Goal: Transaction & Acquisition: Subscribe to service/newsletter

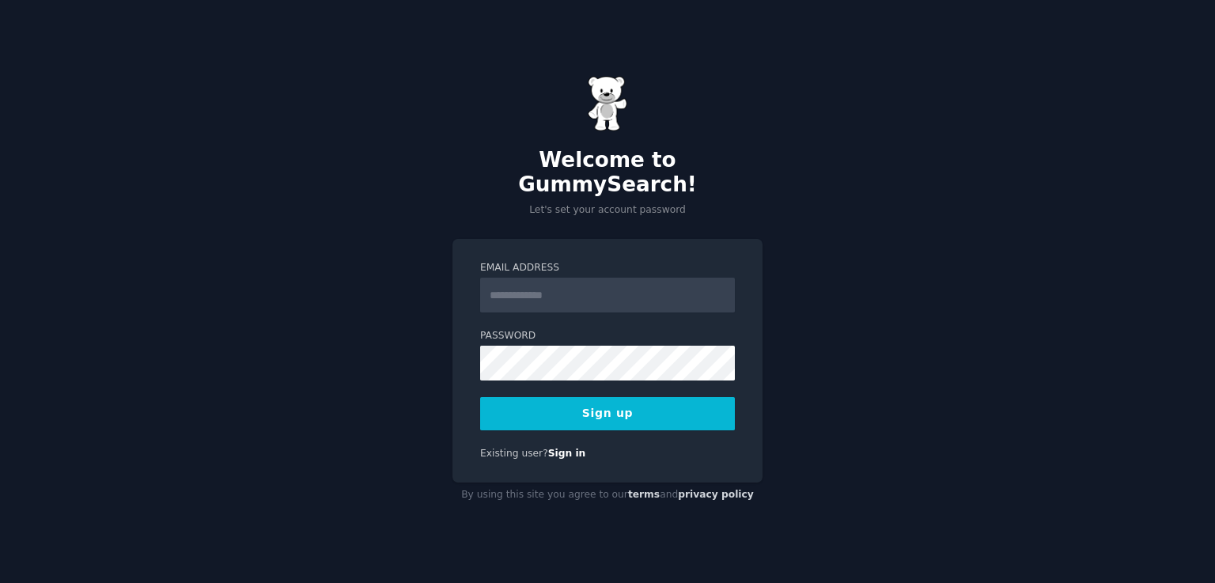
click at [548, 286] on input "Email Address" at bounding box center [607, 295] width 255 height 35
click at [636, 286] on input "Email Address" at bounding box center [607, 295] width 255 height 35
type input "**********"
click at [622, 408] on button "Sign up" at bounding box center [607, 413] width 255 height 33
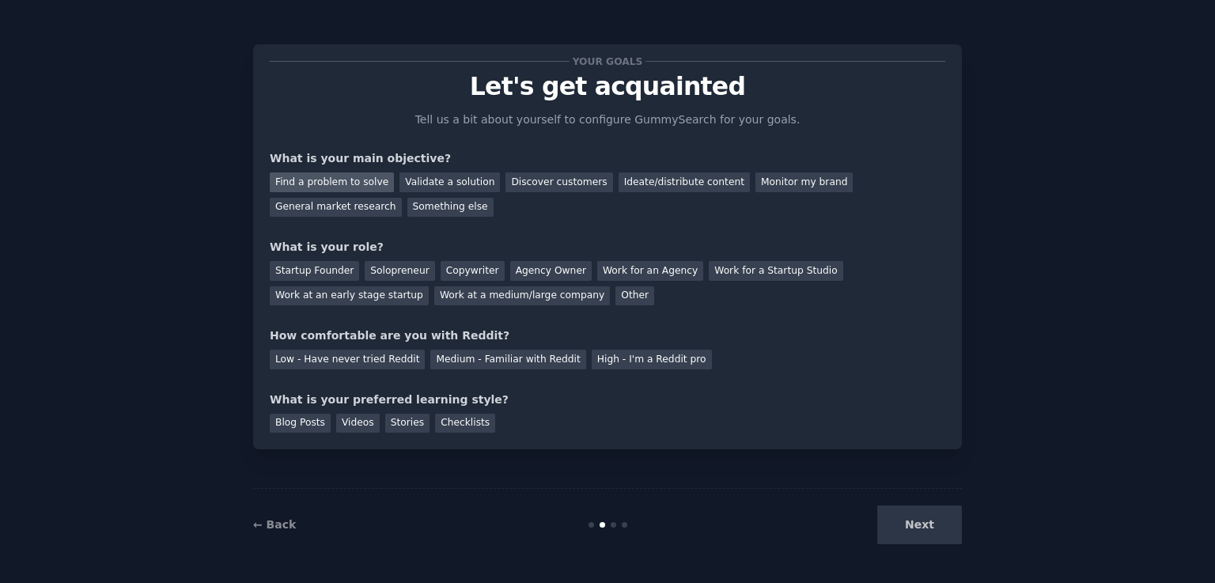
click at [362, 176] on div "Find a problem to solve" at bounding box center [332, 183] width 124 height 20
click at [431, 180] on div "Validate a solution" at bounding box center [450, 183] width 100 height 20
click at [343, 177] on div "Find a problem to solve" at bounding box center [332, 183] width 124 height 20
click at [642, 183] on div "Ideate/distribute content" at bounding box center [684, 183] width 131 height 20
click at [378, 269] on div "Solopreneur" at bounding box center [400, 271] width 70 height 20
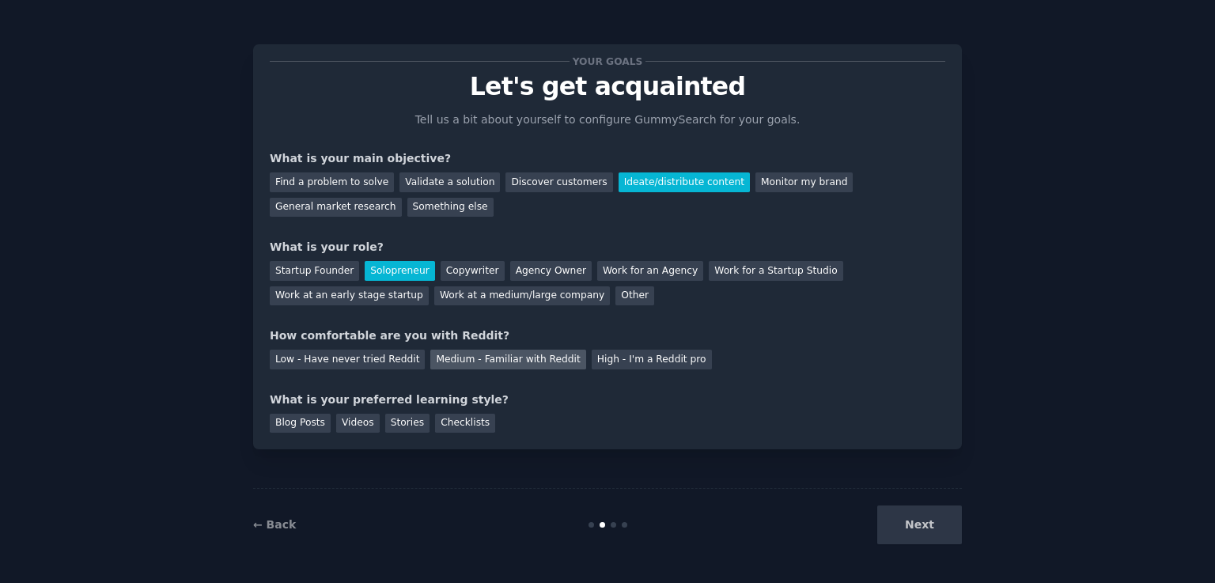
click at [472, 363] on div "Medium - Familiar with Reddit" at bounding box center [507, 360] width 155 height 20
click at [342, 422] on div "Videos" at bounding box center [358, 424] width 44 height 20
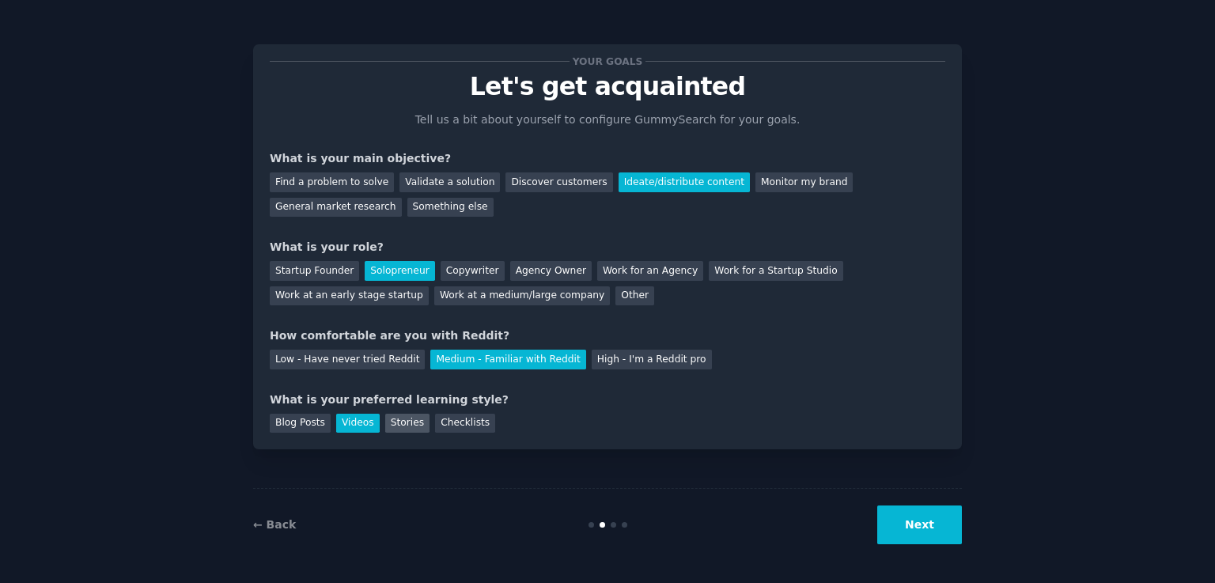
click at [388, 422] on div "Stories" at bounding box center [407, 424] width 44 height 20
click at [943, 520] on button "Next" at bounding box center [920, 525] width 85 height 39
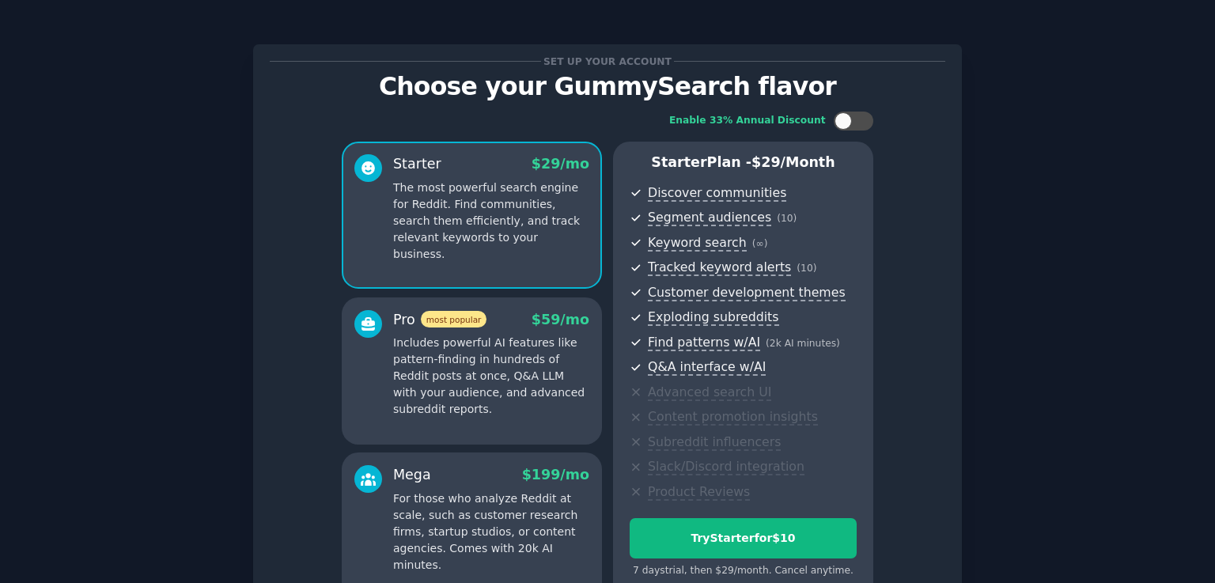
scroll to position [166, 0]
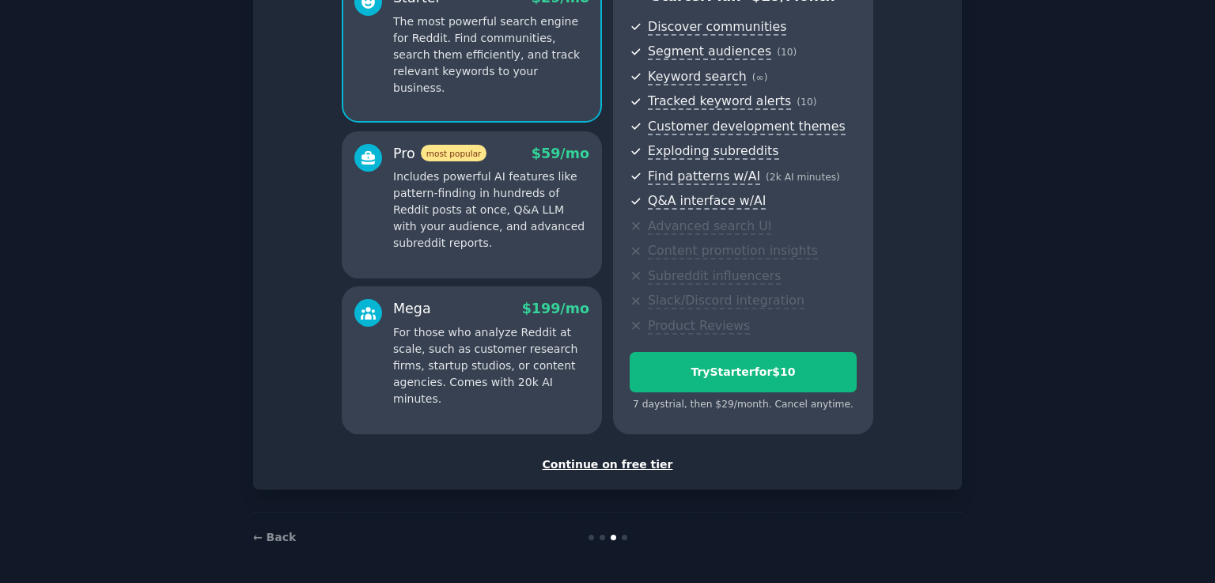
click at [618, 468] on div "Continue on free tier" at bounding box center [608, 465] width 676 height 17
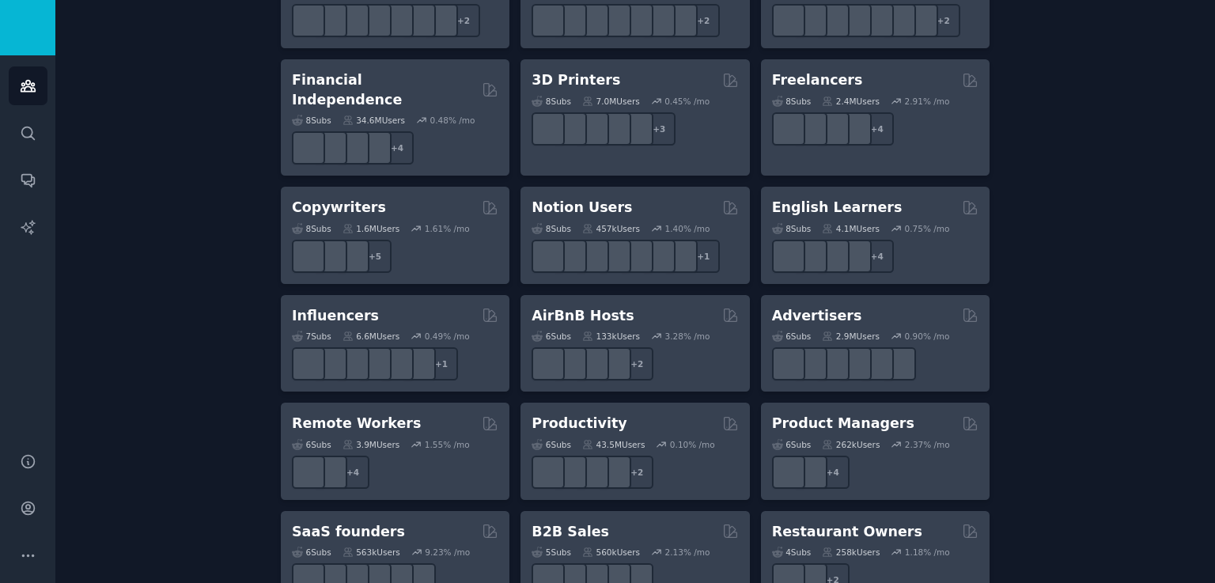
scroll to position [1241, 0]
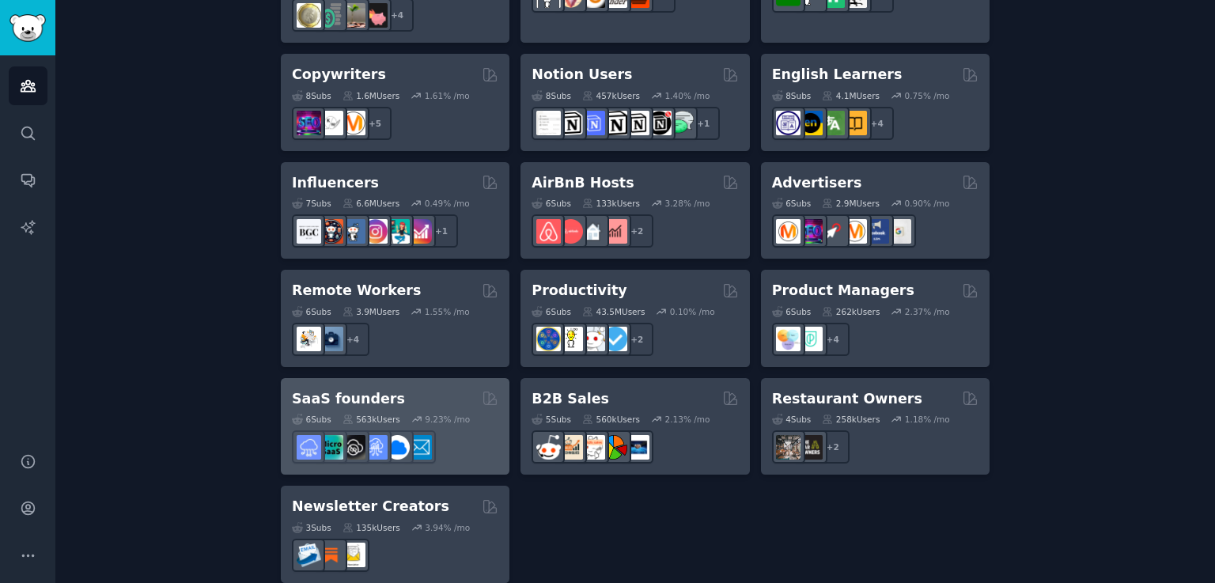
click at [339, 389] on h2 "SaaS founders" at bounding box center [348, 399] width 113 height 20
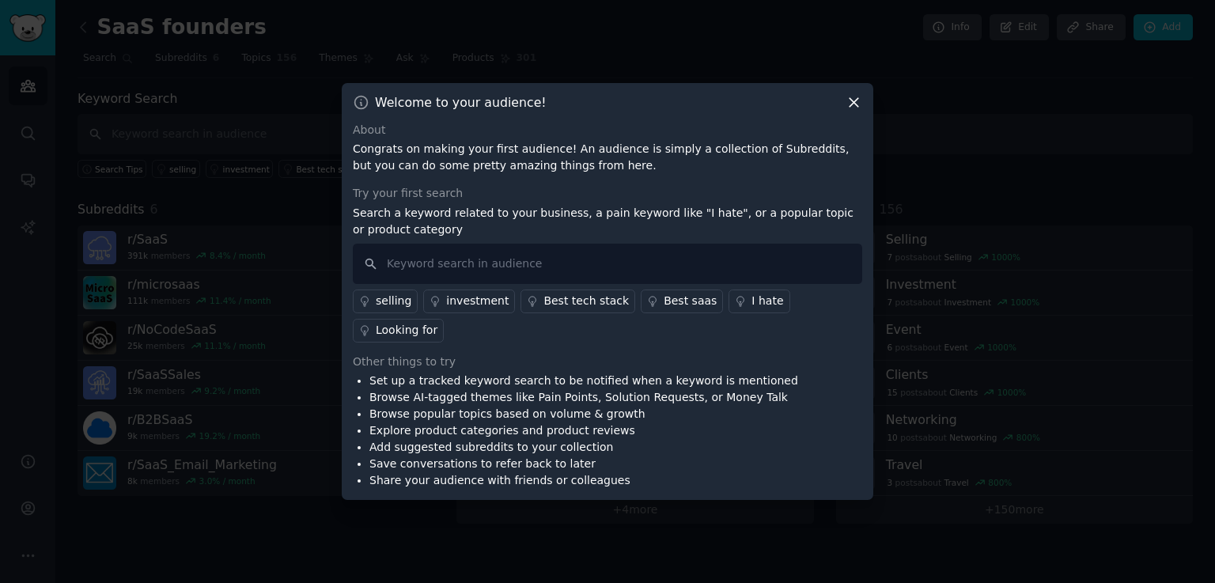
click at [752, 309] on div "I hate" at bounding box center [768, 301] width 32 height 17
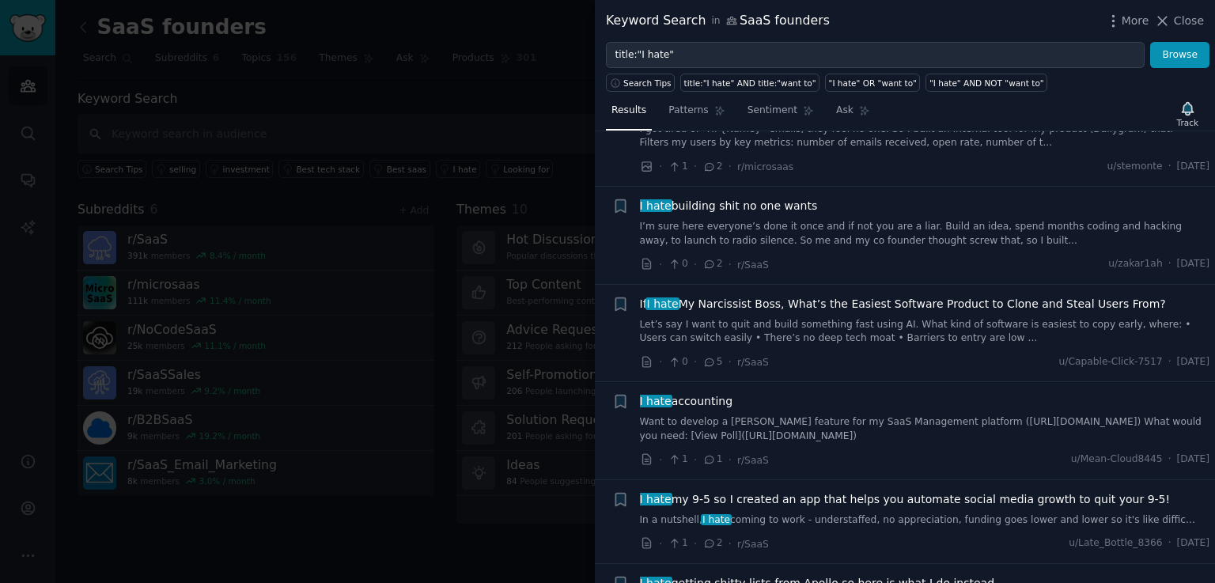
scroll to position [791, 0]
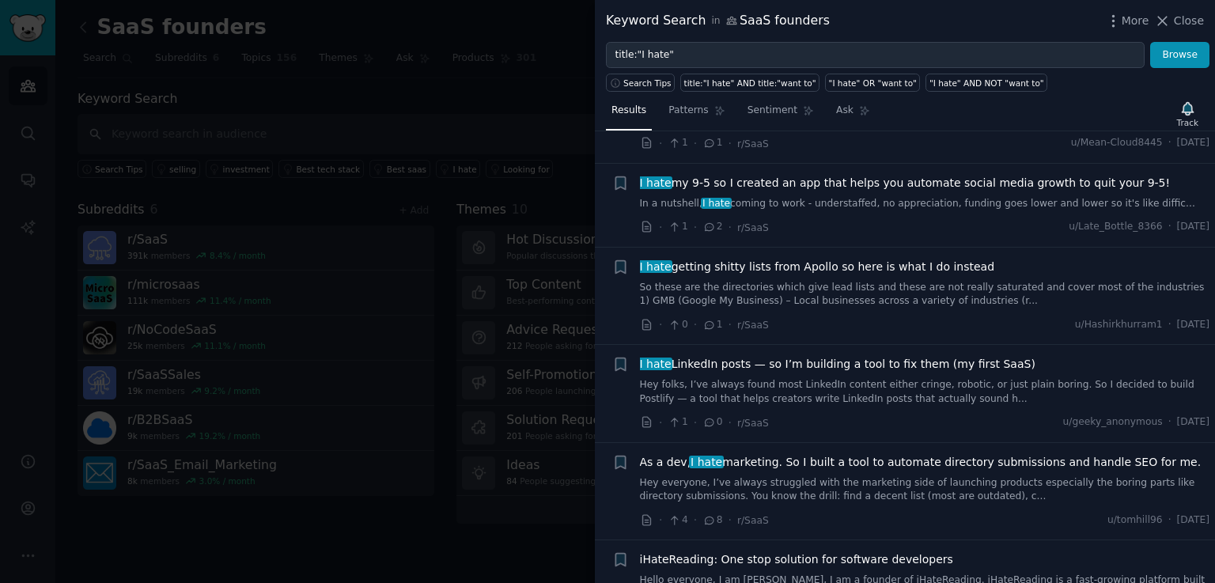
click at [521, 521] on div at bounding box center [607, 291] width 1215 height 583
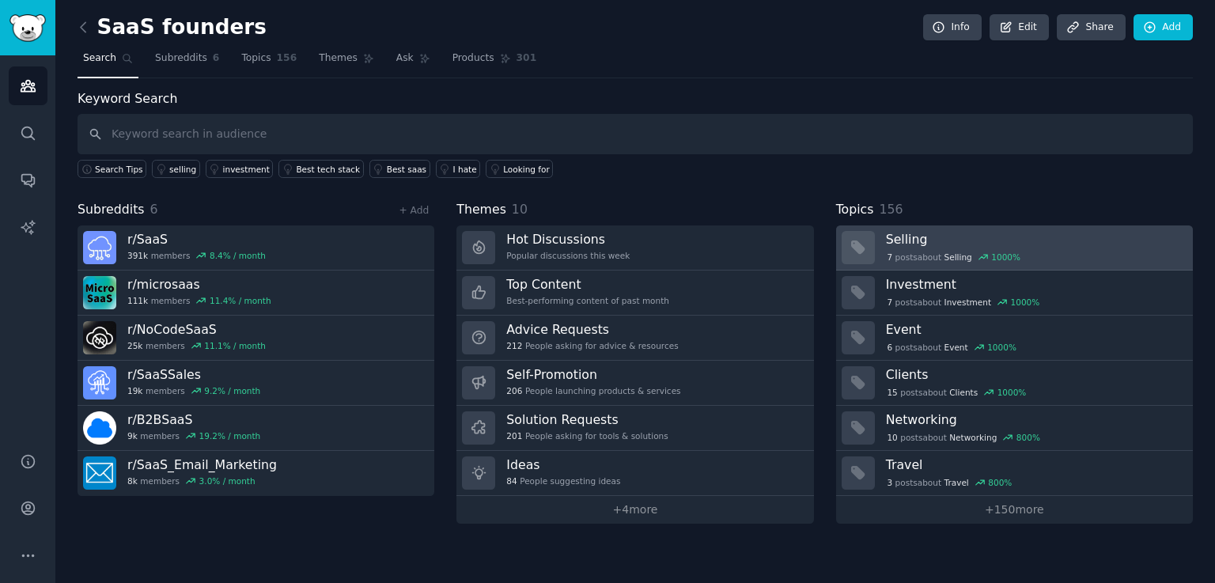
click at [1067, 250] on div "7 post s about Selling 1000 %" at bounding box center [1034, 257] width 296 height 14
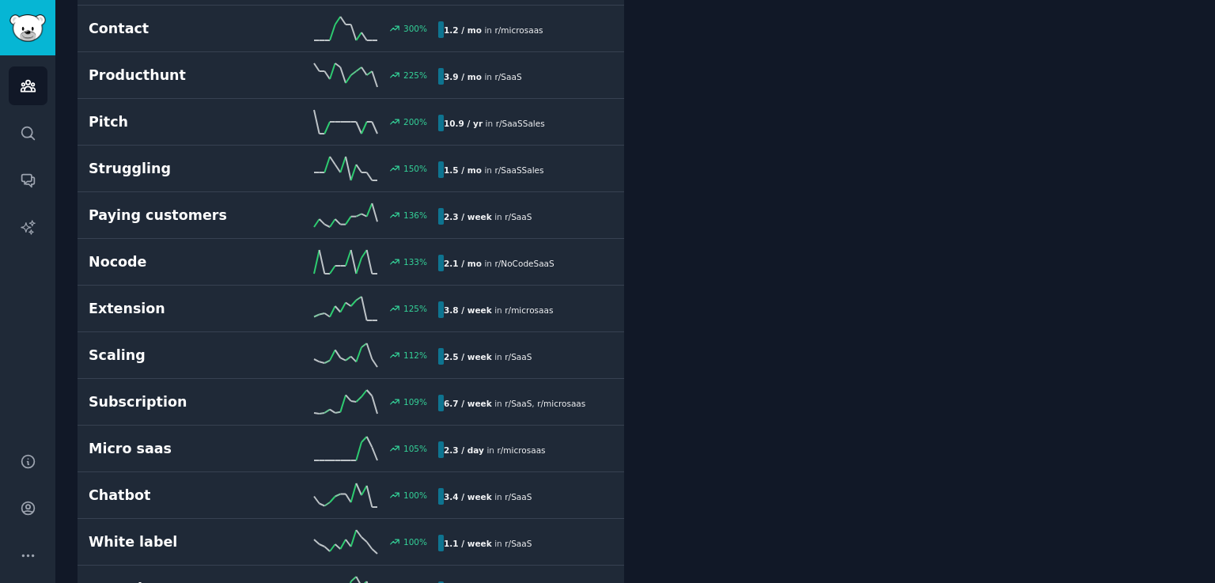
scroll to position [712, 0]
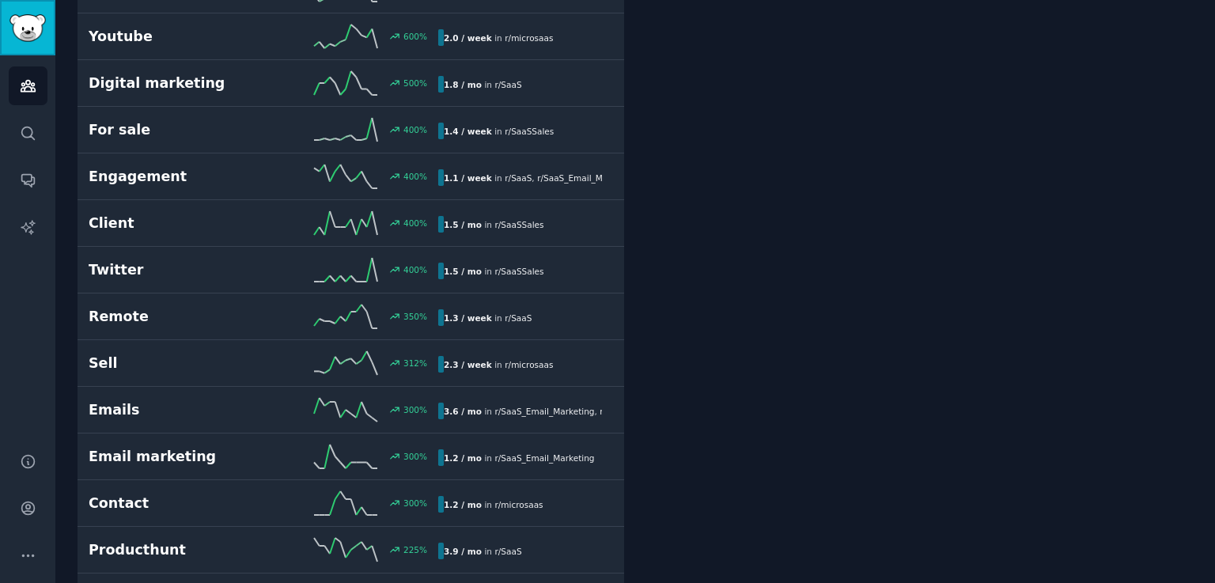
click at [30, 35] on img "Sidebar" at bounding box center [27, 28] width 36 height 28
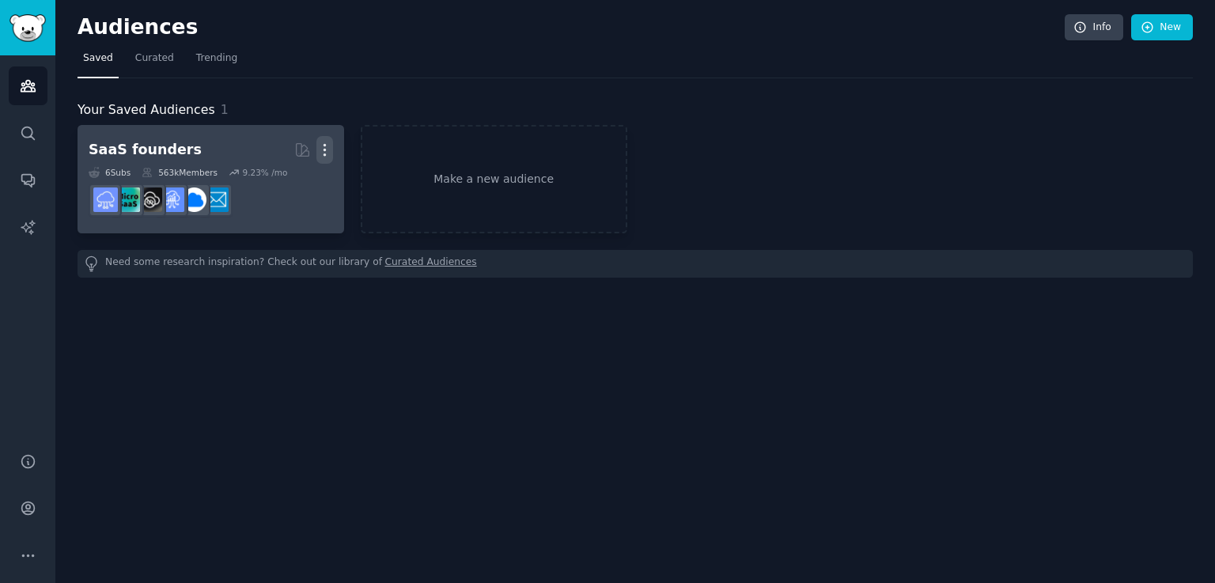
click at [321, 149] on icon "button" at bounding box center [325, 150] width 17 height 17
click at [286, 187] on p "Delete" at bounding box center [282, 183] width 36 height 17
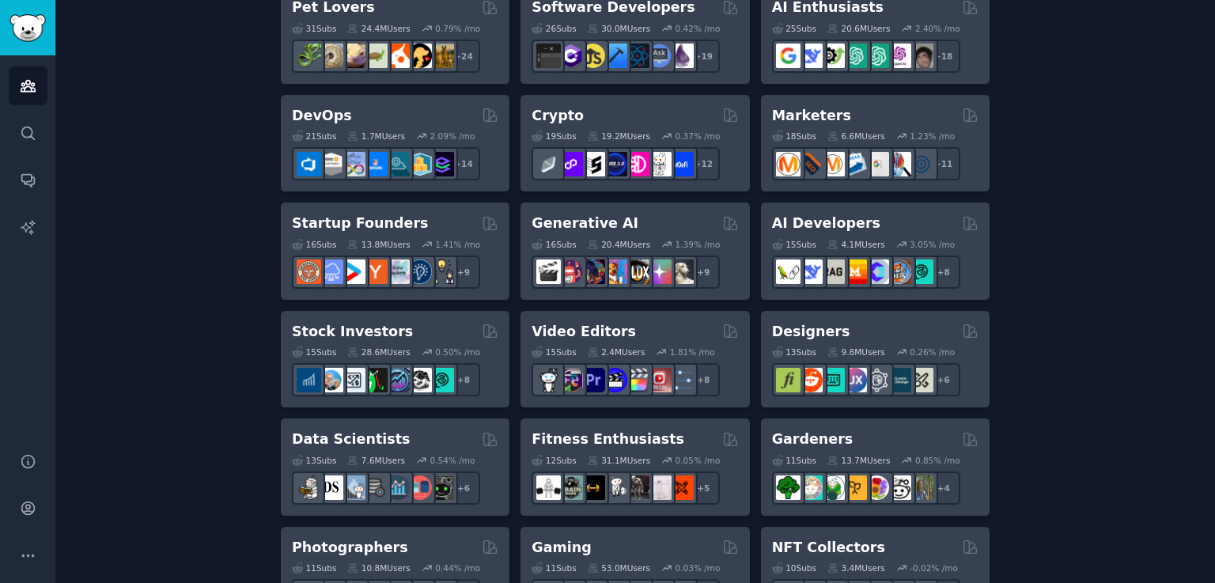
scroll to position [475, 0]
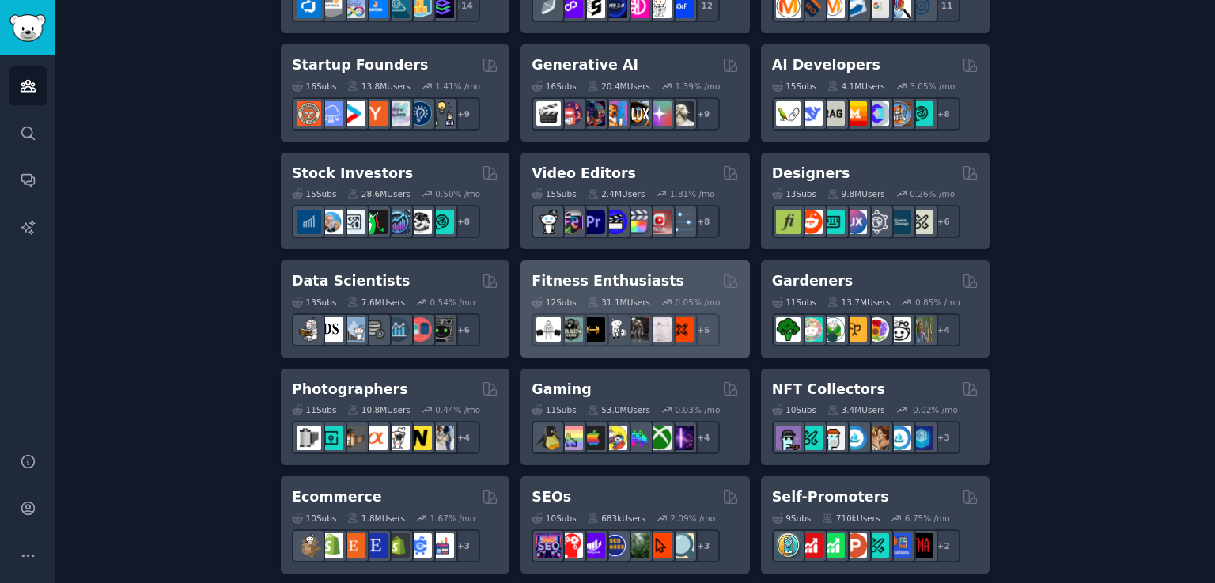
click at [621, 274] on h2 "Fitness Enthusiasts" at bounding box center [608, 281] width 153 height 20
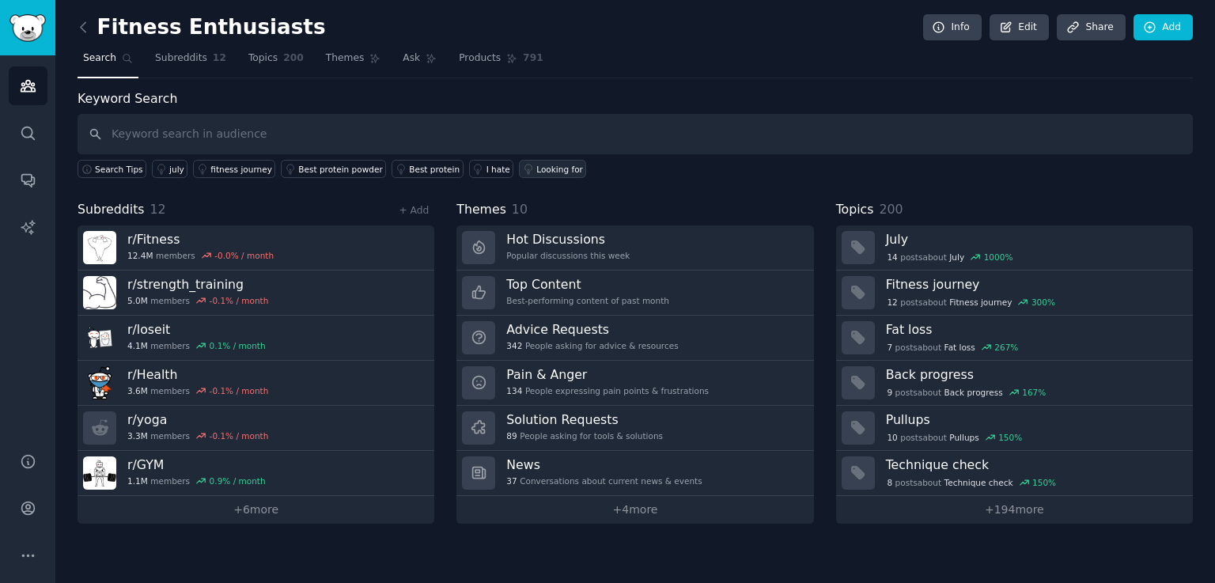
click at [536, 170] on div "Looking for" at bounding box center [559, 169] width 47 height 11
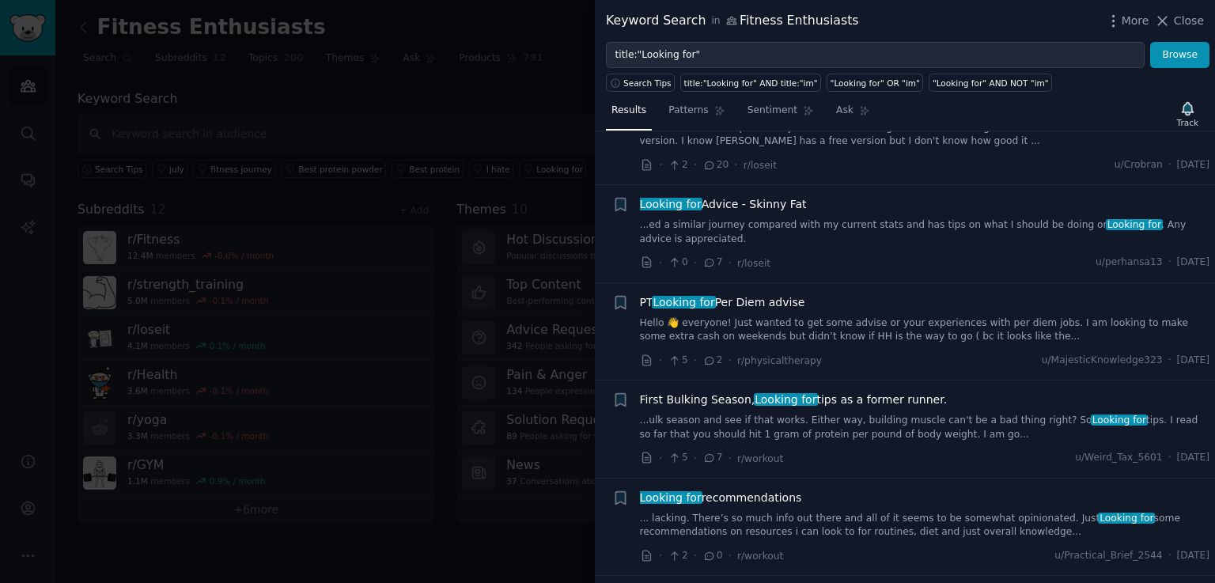
scroll to position [712, 0]
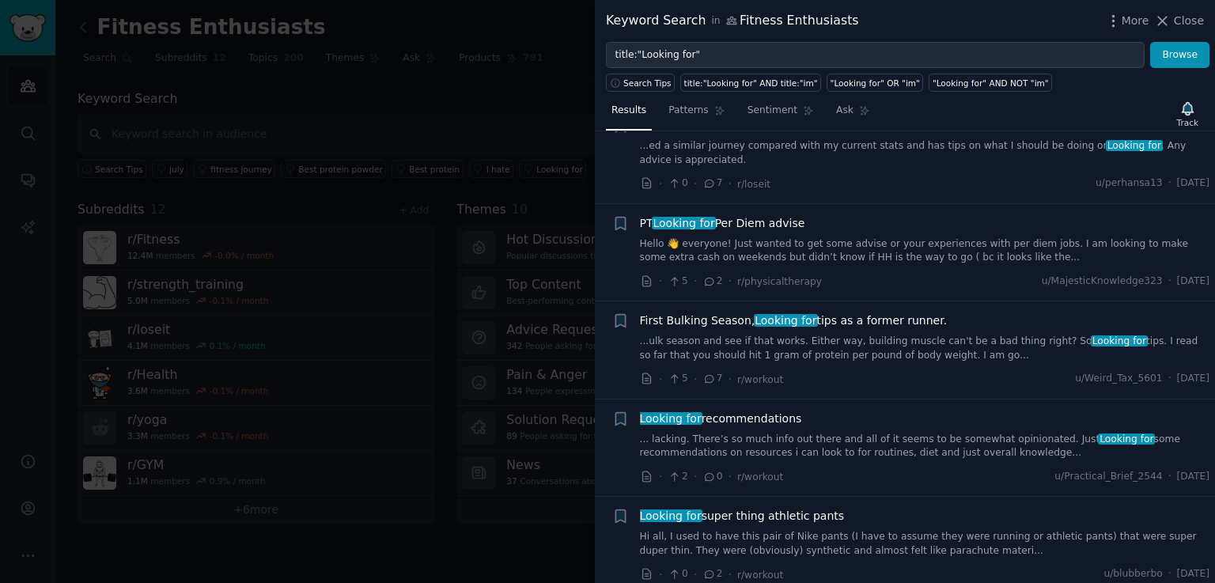
click at [503, 89] on div at bounding box center [607, 291] width 1215 height 583
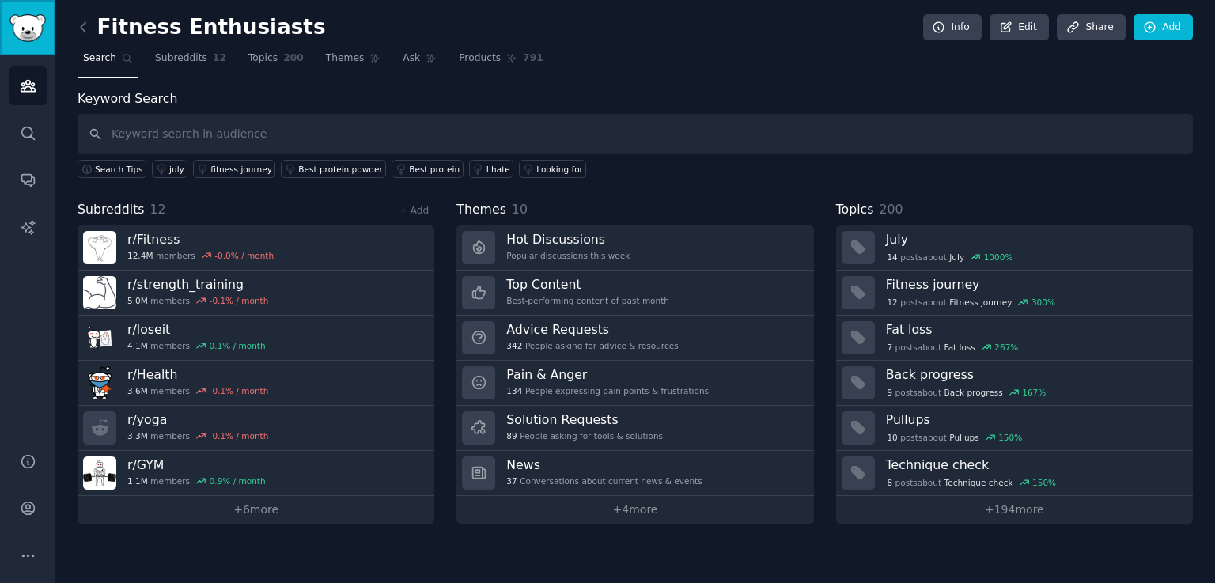
click at [29, 40] on img "Sidebar" at bounding box center [27, 28] width 36 height 28
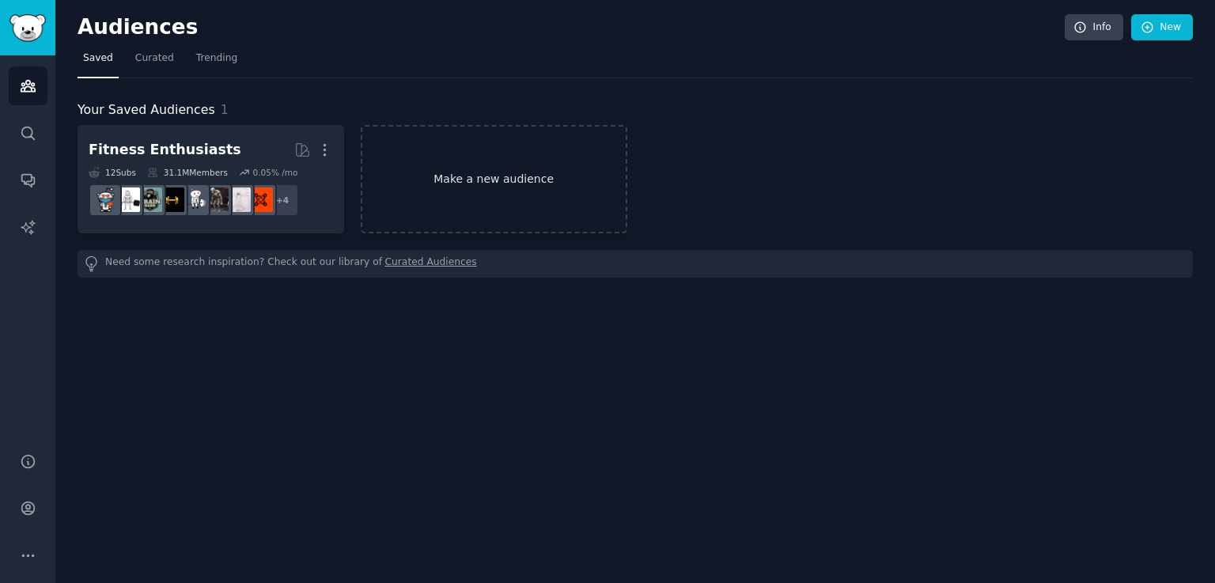
click at [520, 180] on link "Make a new audience" at bounding box center [494, 179] width 267 height 108
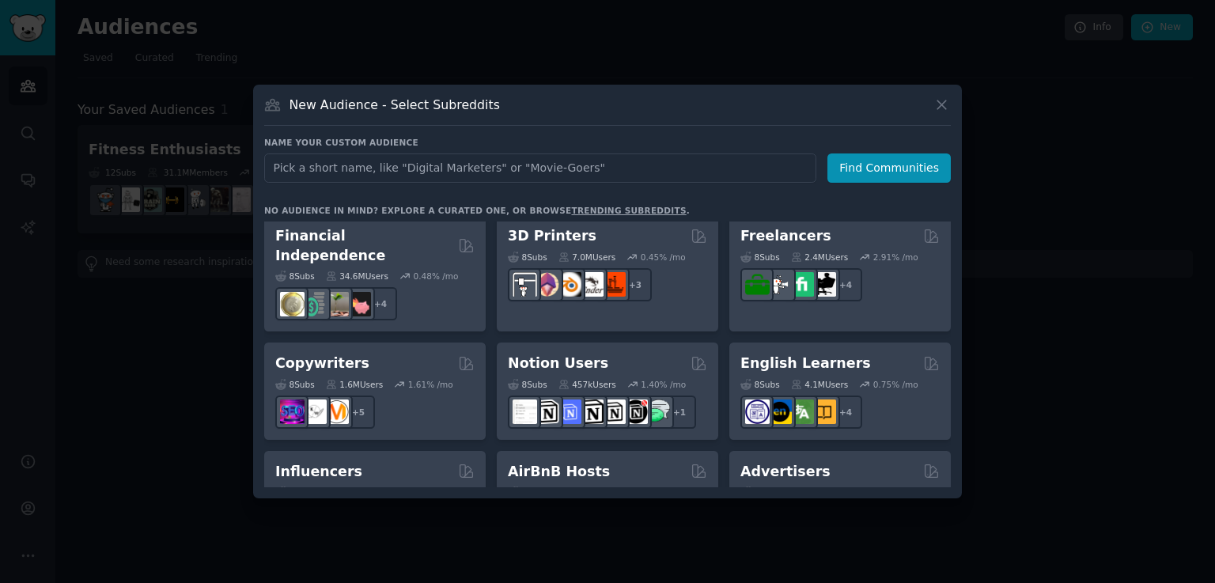
scroll to position [950, 0]
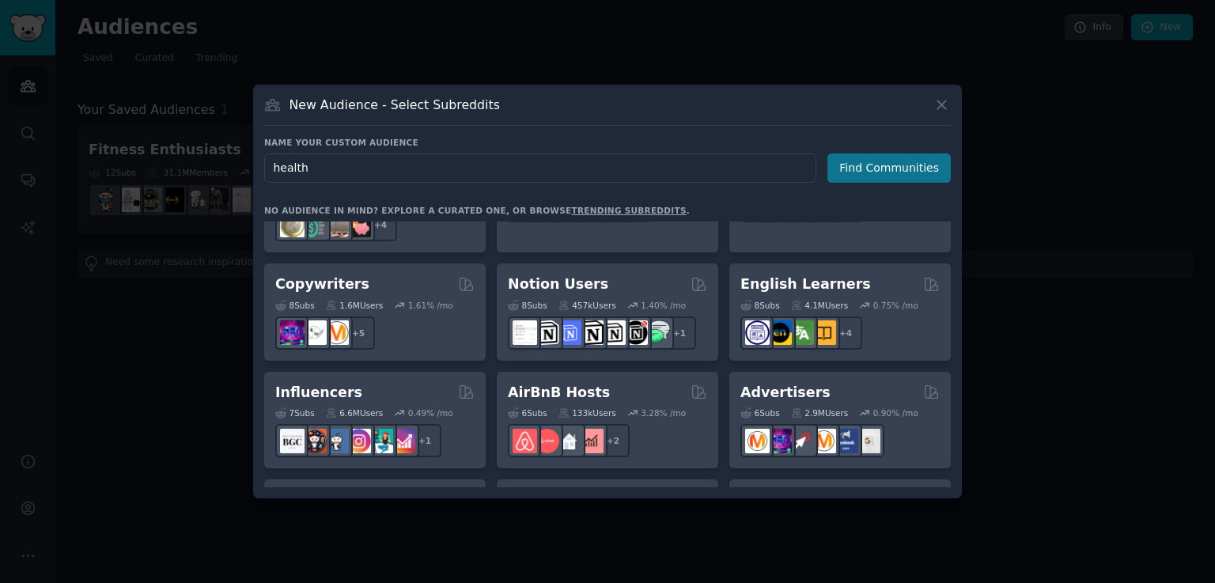
type input "health"
click at [896, 175] on button "Find Communities" at bounding box center [889, 168] width 123 height 29
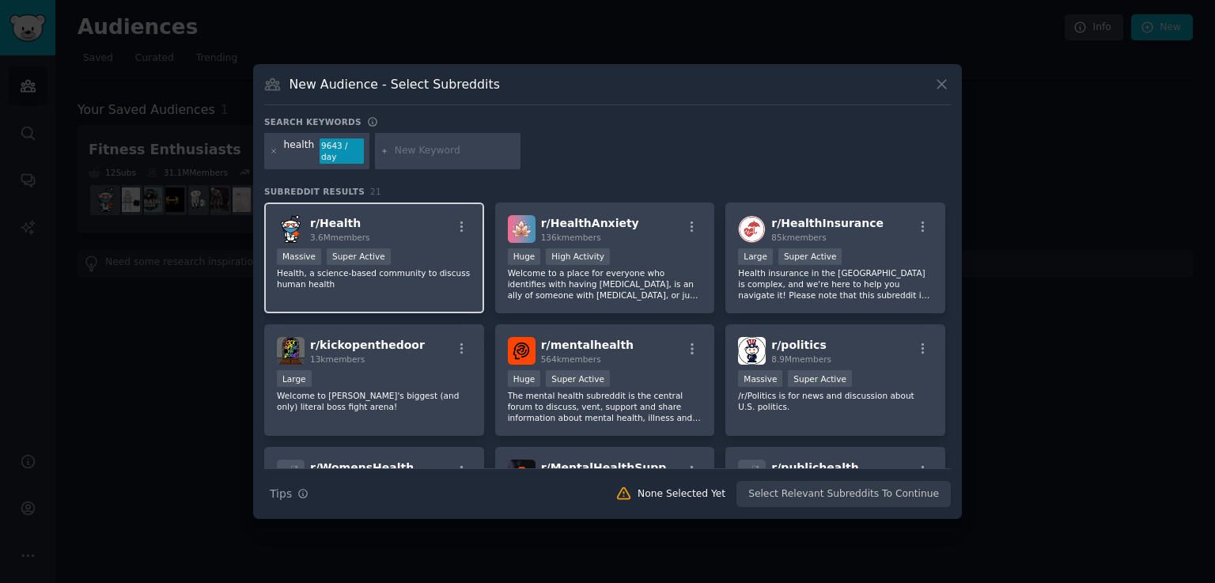
click at [410, 241] on div "r/ Health 3.6M members Massive Super Active Health, a science-based community t…" at bounding box center [374, 259] width 220 height 112
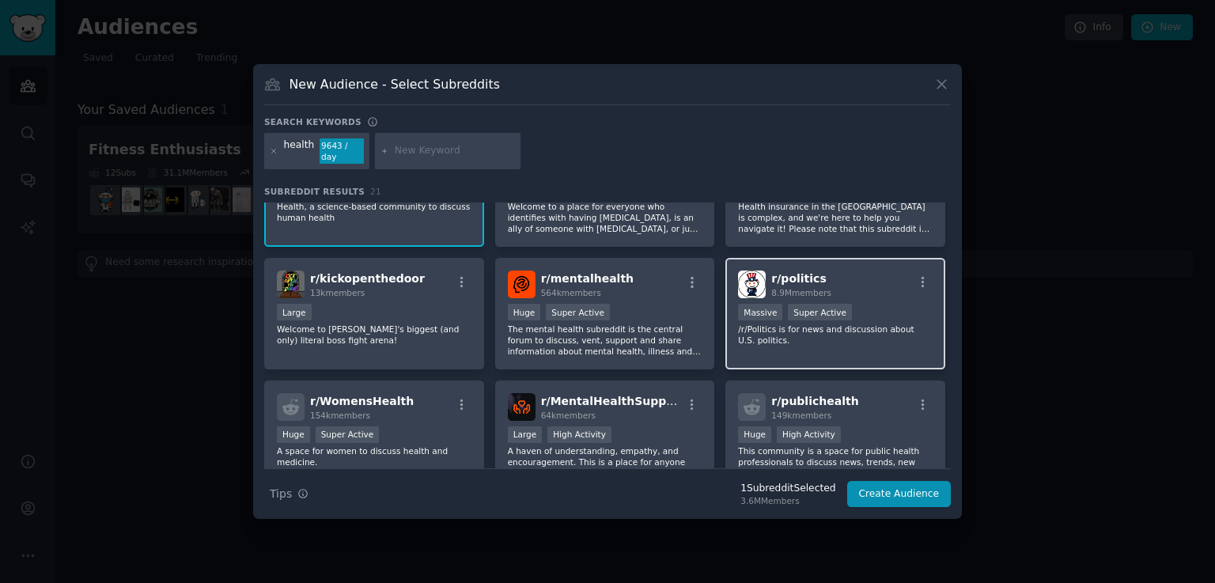
scroll to position [79, 0]
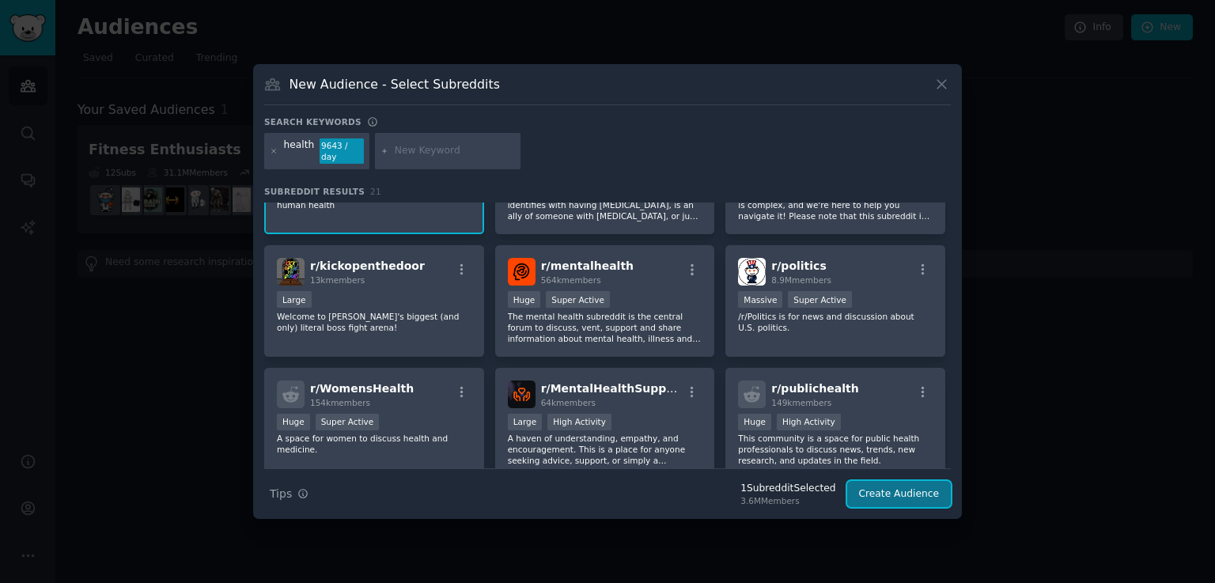
click at [901, 482] on button "Create Audience" at bounding box center [899, 494] width 104 height 27
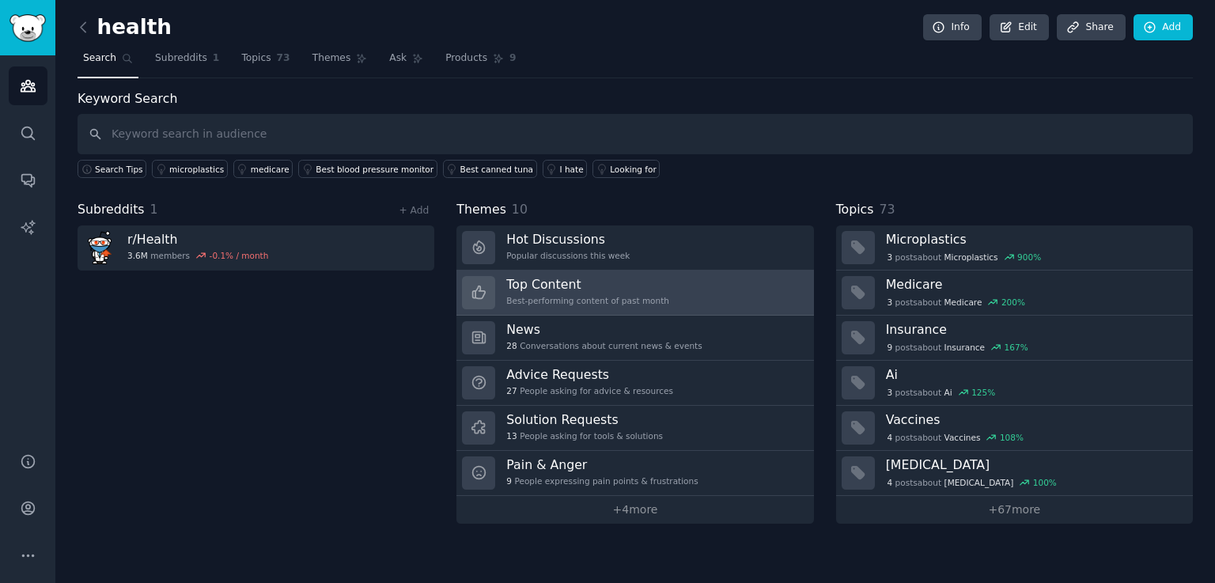
click at [612, 302] on div "Best-performing content of past month" at bounding box center [587, 300] width 163 height 11
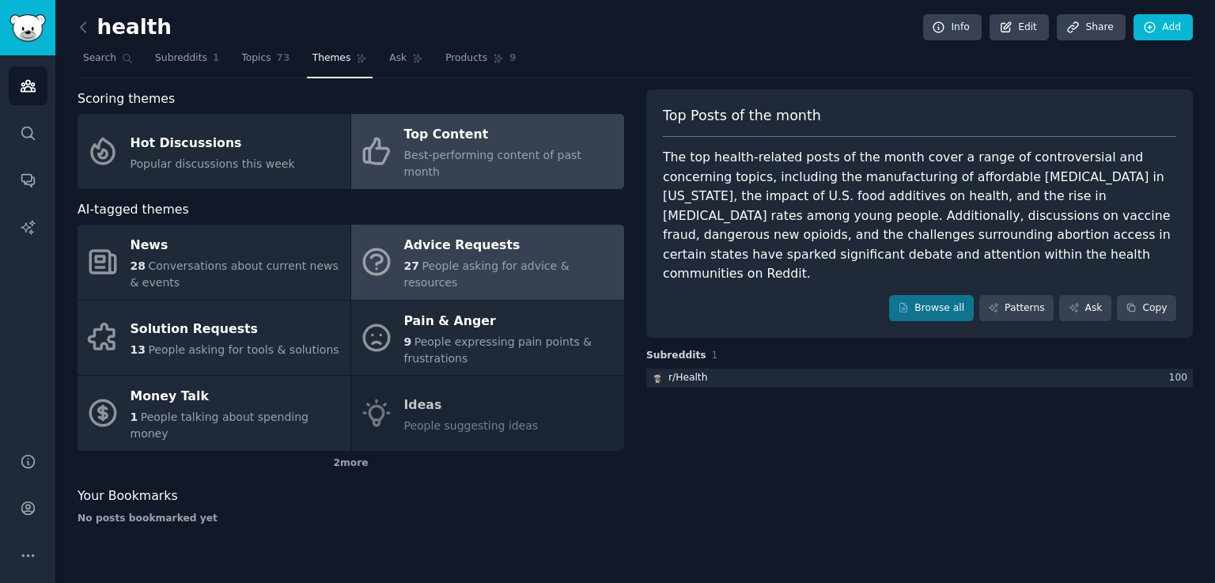
click at [495, 260] on span "People asking for advice & resources" at bounding box center [486, 274] width 165 height 29
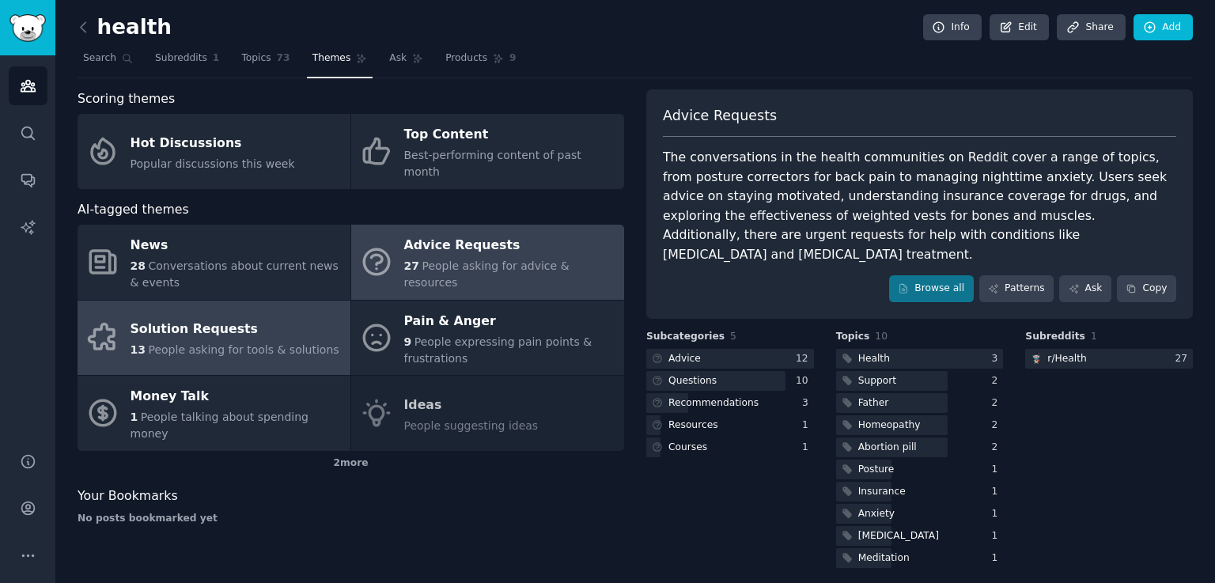
click at [214, 343] on span "People asking for tools & solutions" at bounding box center [243, 349] width 191 height 13
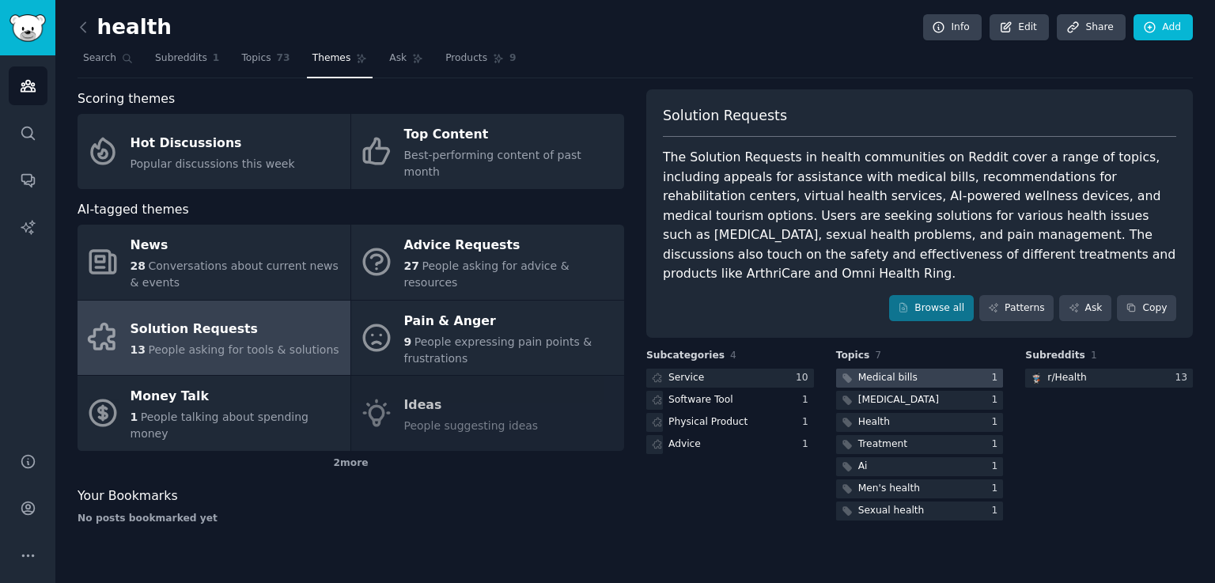
click at [909, 371] on div "Medical bills" at bounding box center [888, 378] width 59 height 14
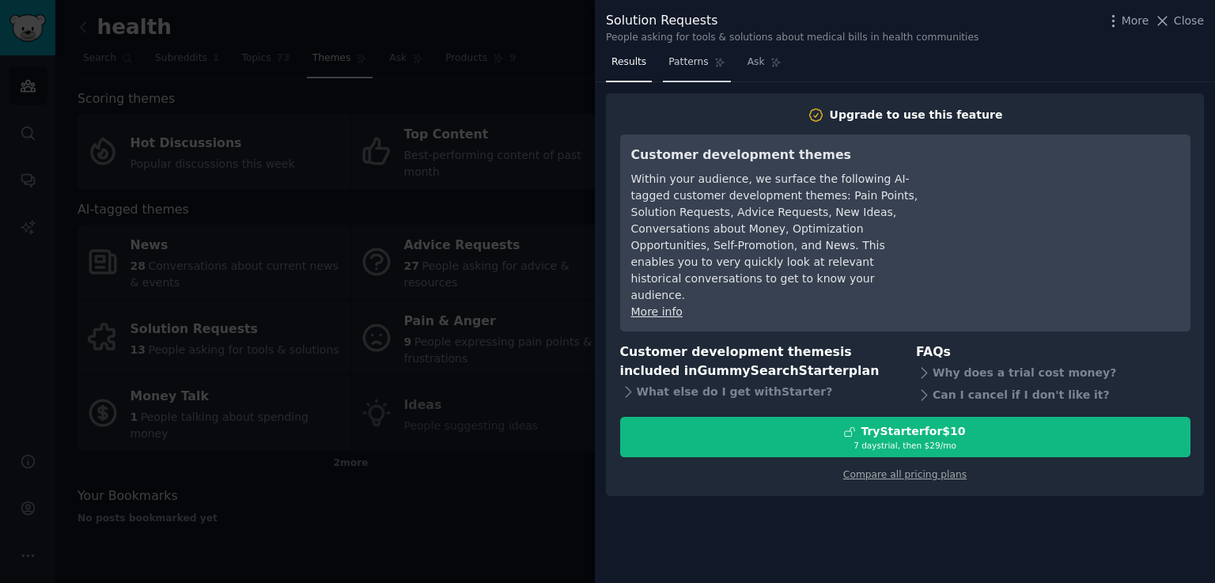
click at [685, 61] on span "Patterns" at bounding box center [689, 62] width 40 height 14
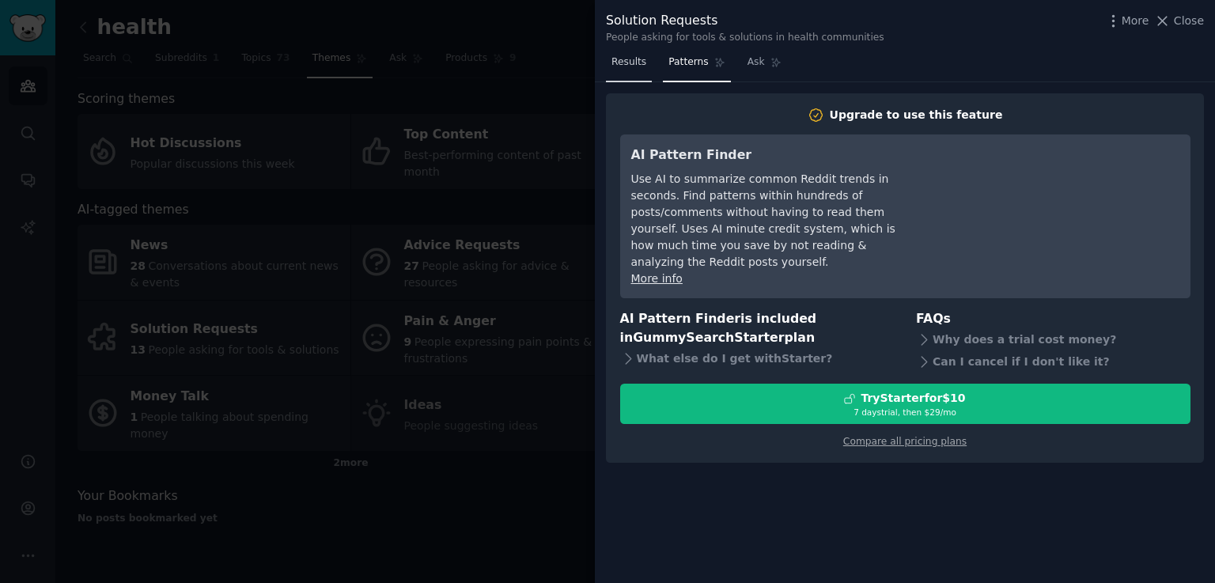
click at [630, 66] on span "Results" at bounding box center [629, 62] width 35 height 14
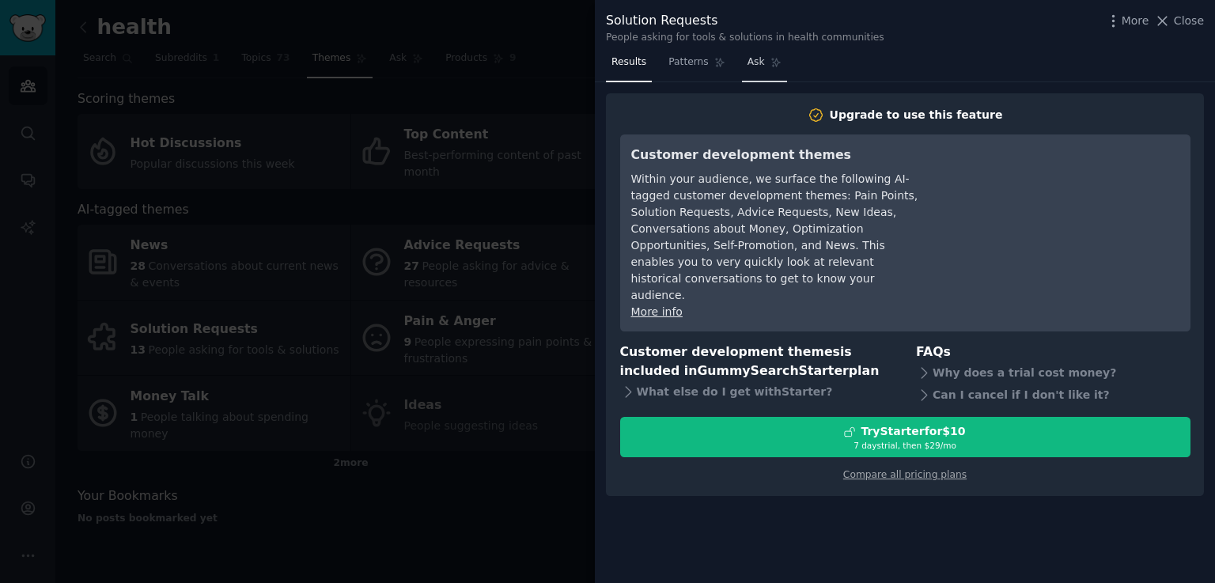
click at [752, 56] on span "Ask" at bounding box center [756, 62] width 17 height 14
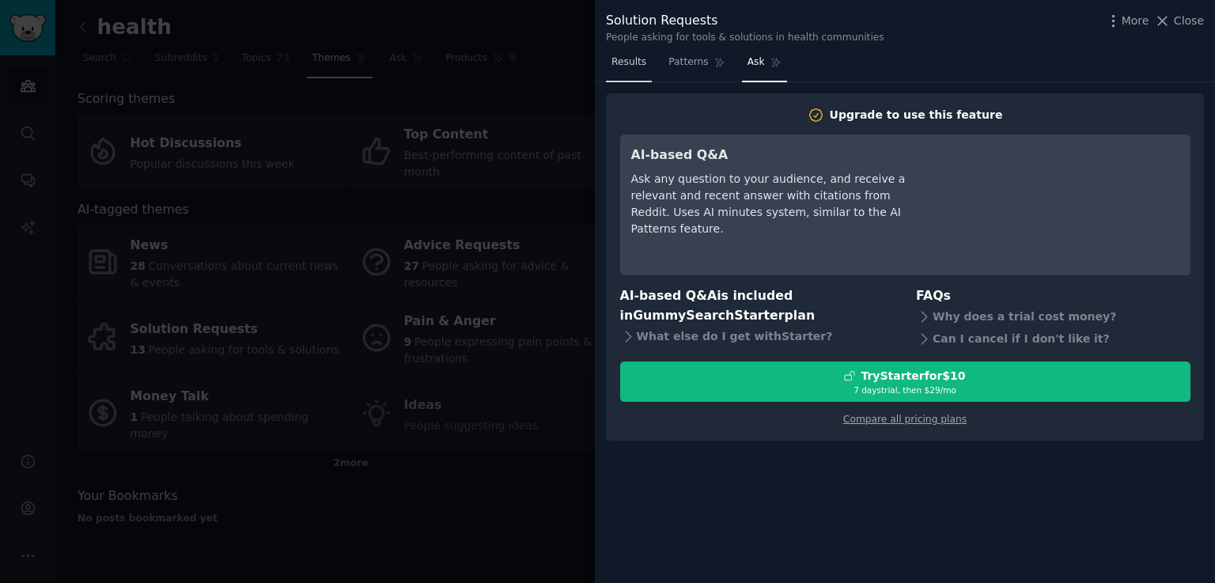
click at [635, 63] on span "Results" at bounding box center [629, 62] width 35 height 14
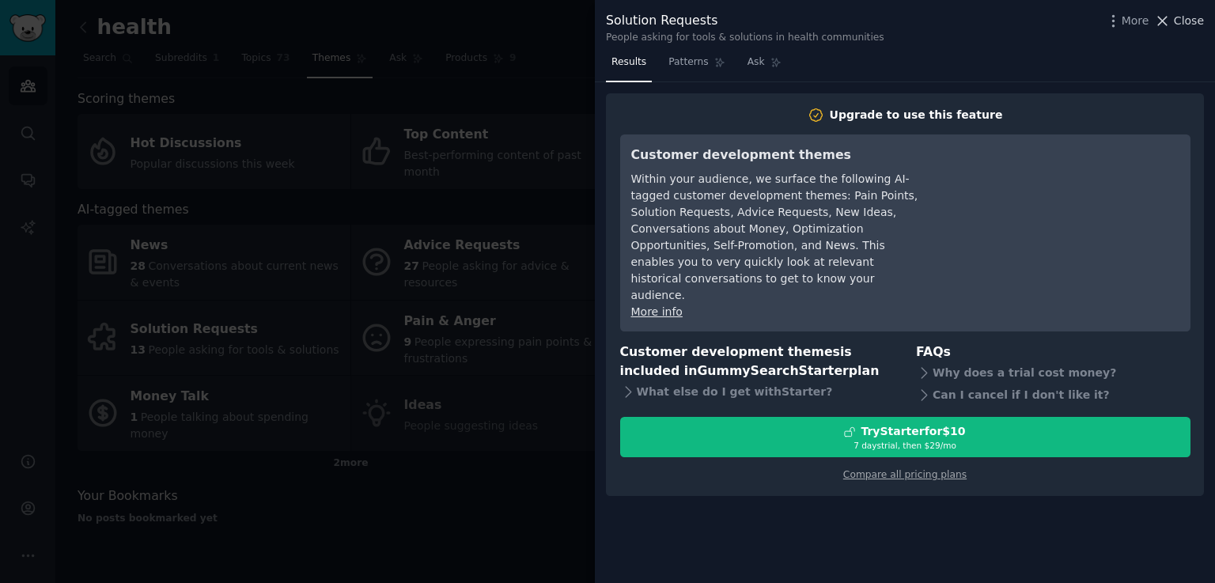
click at [1170, 22] on icon at bounding box center [1163, 21] width 17 height 17
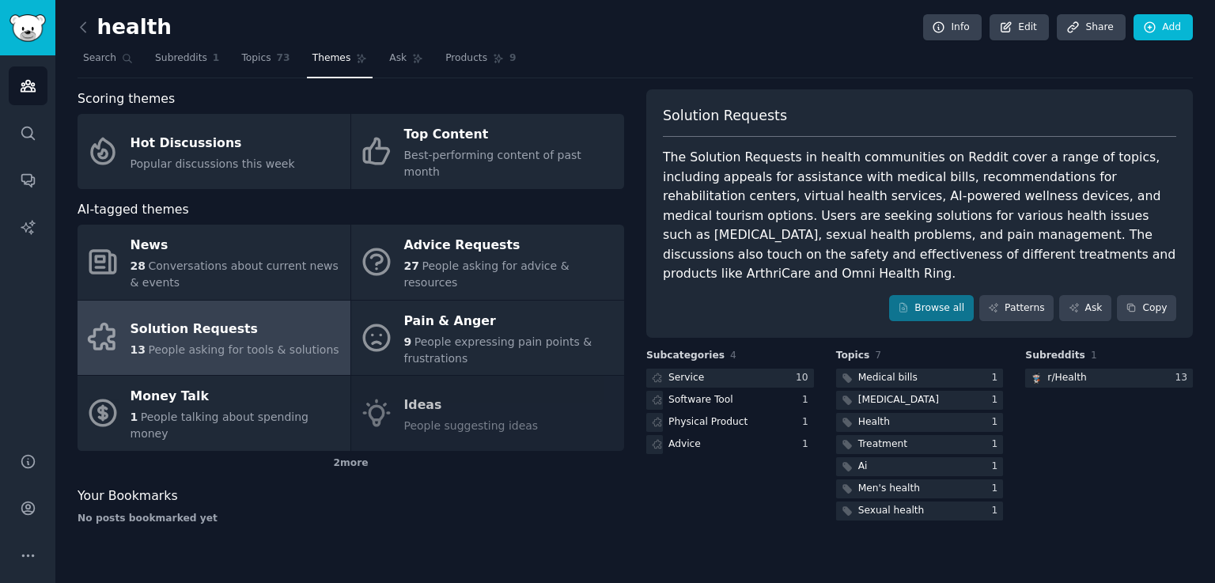
click at [468, 384] on div "News 28 Conversations about current news & events Advice Requests 27 People ask…" at bounding box center [351, 338] width 547 height 226
click at [409, 382] on div "News 28 Conversations about current news & events Advice Requests 27 People ask…" at bounding box center [351, 338] width 547 height 226
click at [89, 31] on icon at bounding box center [83, 27] width 17 height 17
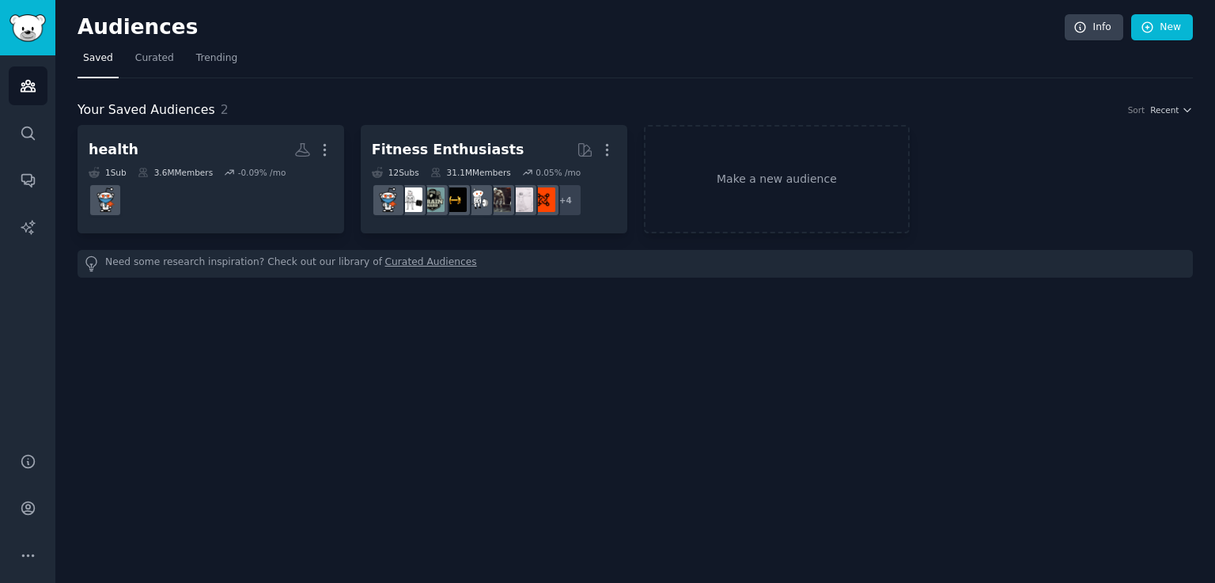
click at [673, 301] on div "Audiences Info New Saved Curated Trending Your Saved Audiences 2 Sort Recent he…" at bounding box center [635, 291] width 1160 height 583
click at [756, 161] on link "Make a new audience" at bounding box center [777, 179] width 267 height 108
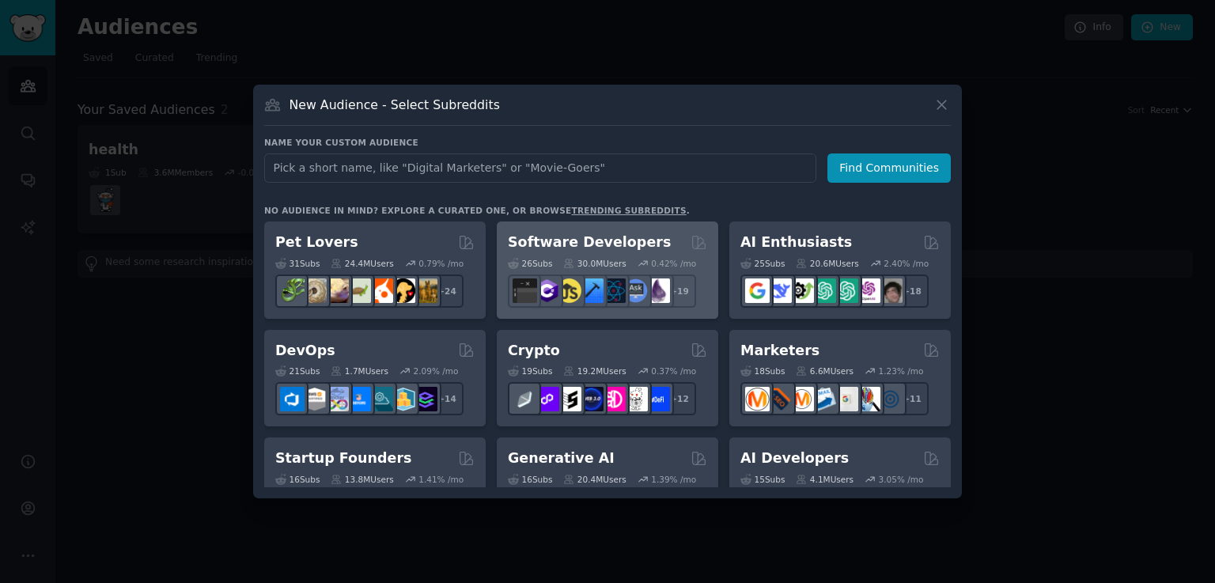
click at [589, 251] on h2 "Software Developers" at bounding box center [589, 243] width 163 height 20
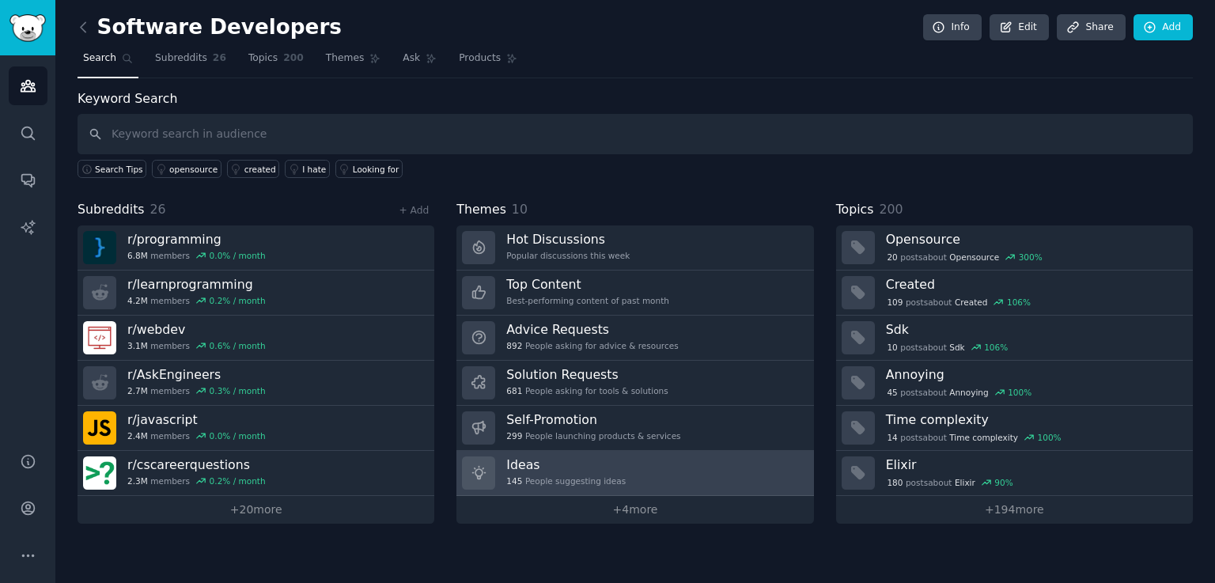
click at [555, 464] on h3 "Ideas" at bounding box center [565, 465] width 119 height 17
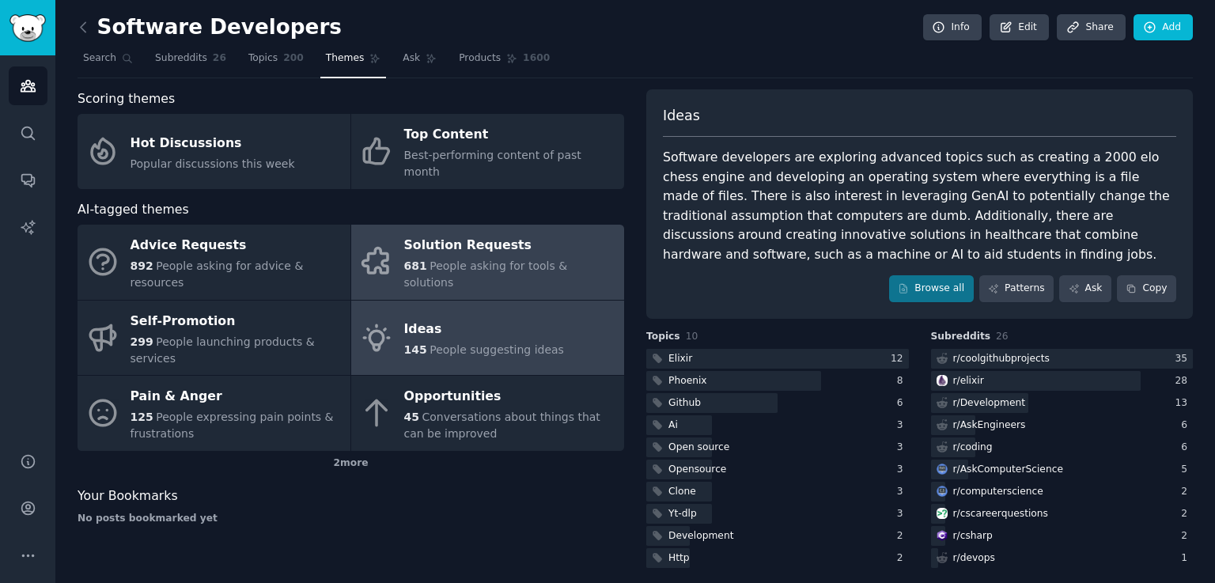
click at [470, 234] on div "Solution Requests" at bounding box center [510, 245] width 212 height 25
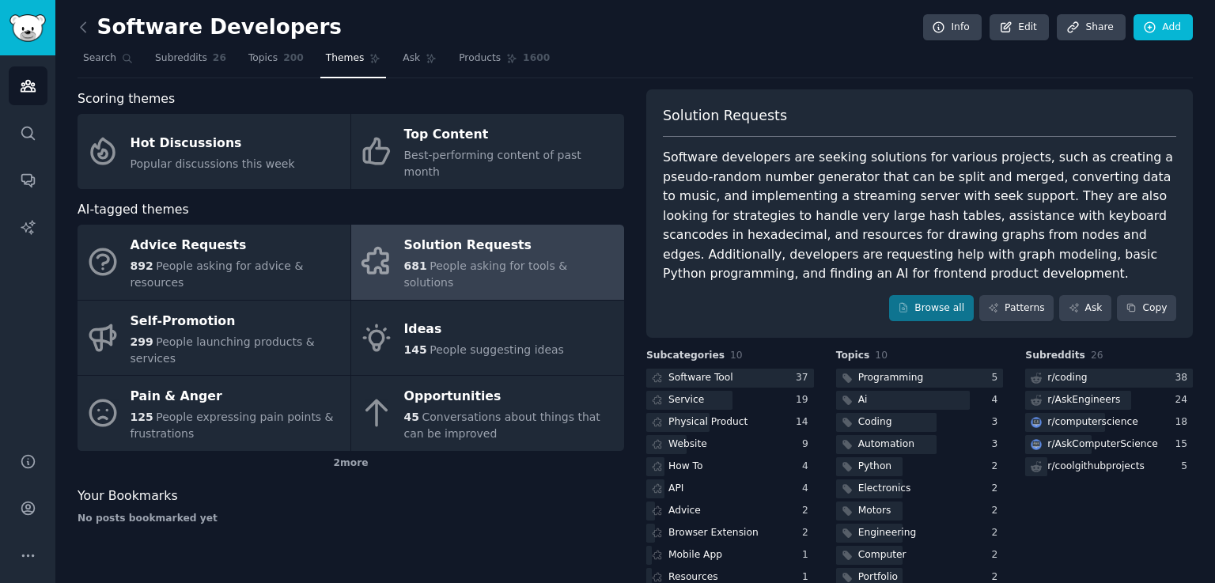
scroll to position [28, 0]
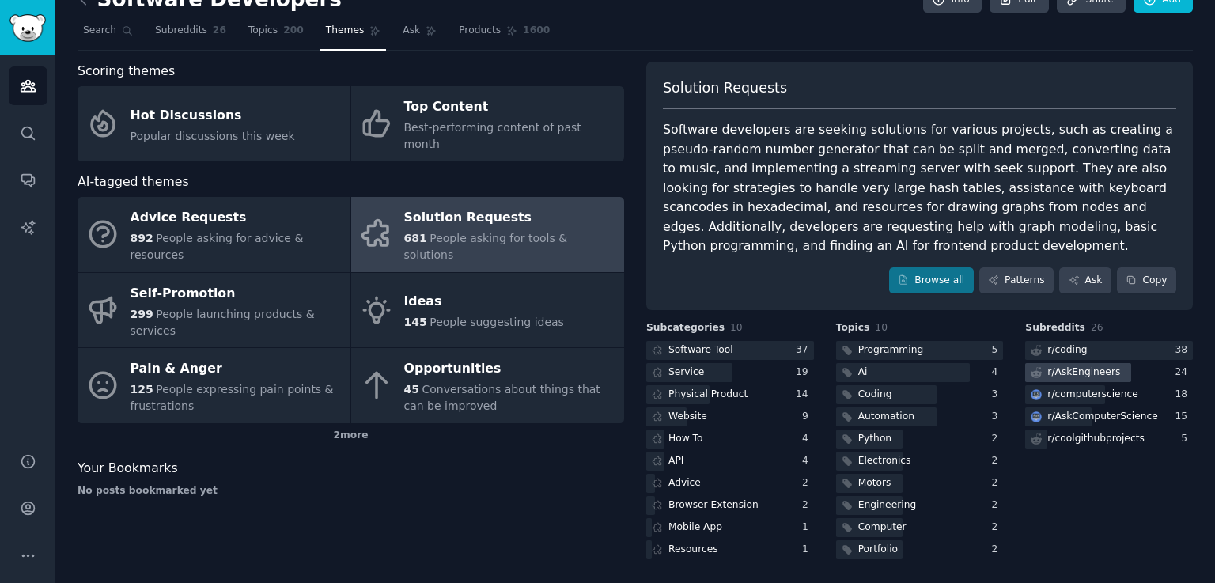
click at [1098, 371] on div "r/ AskEngineers" at bounding box center [1084, 373] width 73 height 14
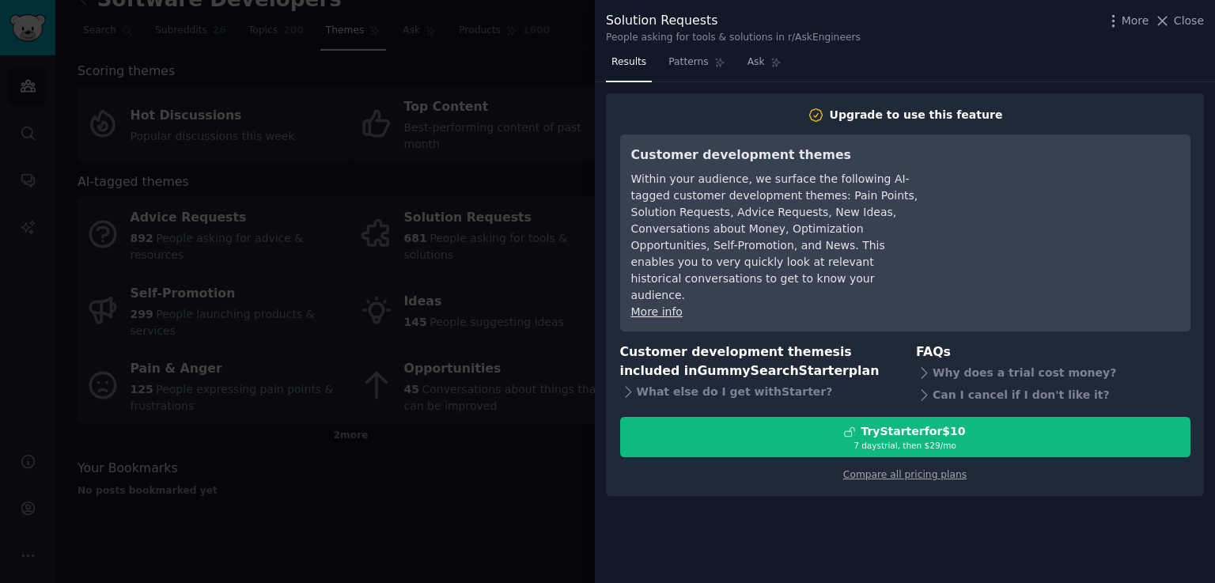
click at [542, 394] on div at bounding box center [607, 291] width 1215 height 583
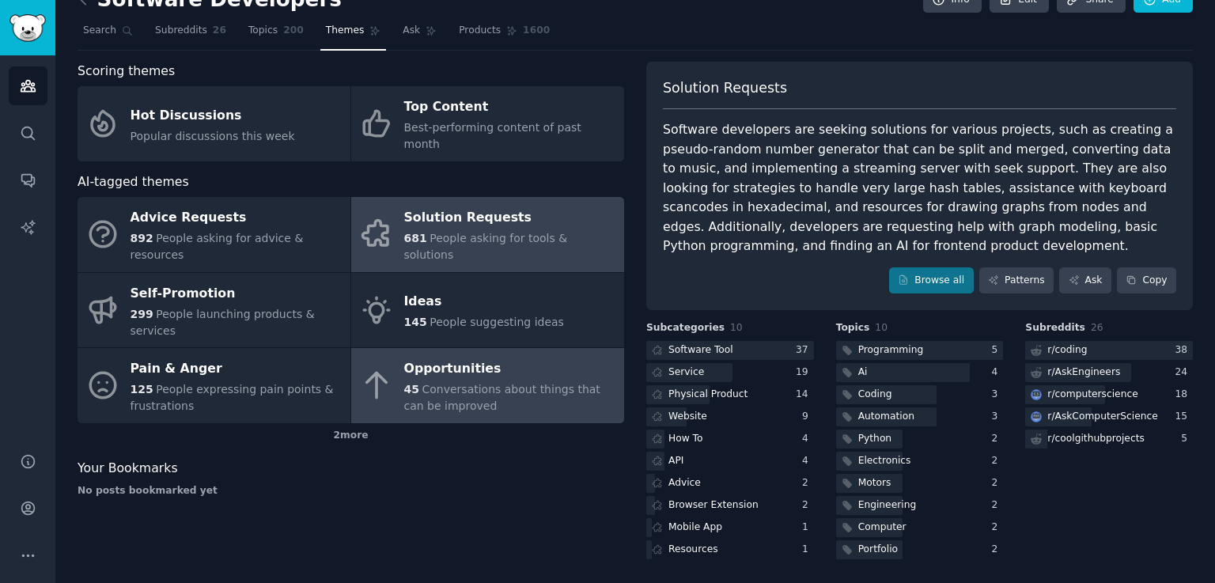
click at [494, 381] on div "45 Conversations about things that can be improved" at bounding box center [510, 397] width 212 height 33
